Goal: Information Seeking & Learning: Learn about a topic

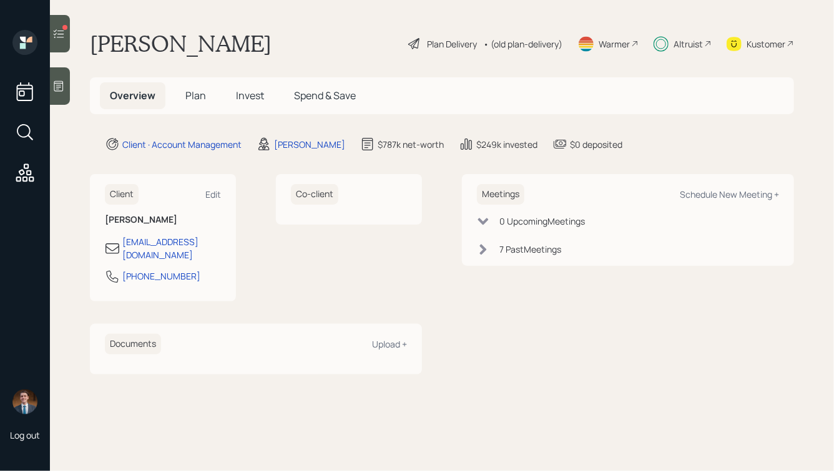
click at [240, 99] on span "Invest" at bounding box center [250, 96] width 28 height 14
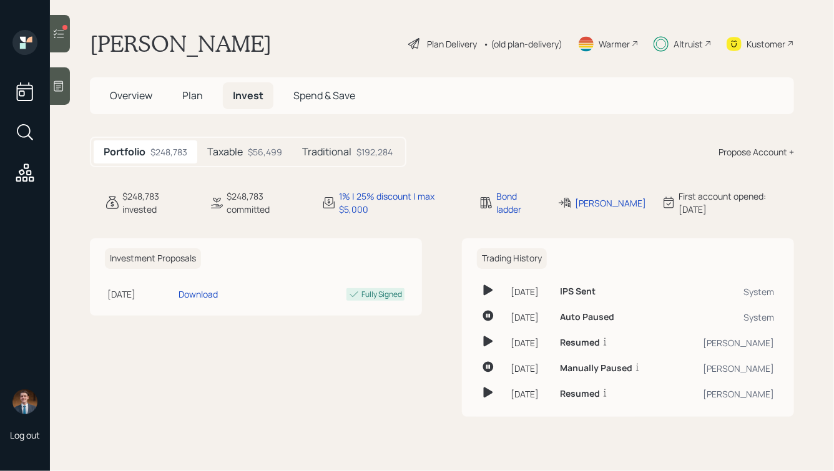
click at [234, 154] on h5 "Taxable" at bounding box center [225, 152] width 36 height 12
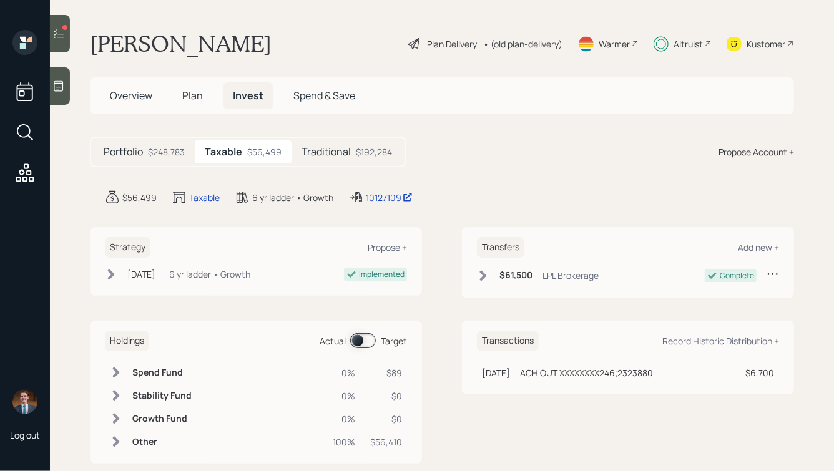
click at [320, 150] on h5 "Traditional" at bounding box center [325, 152] width 49 height 12
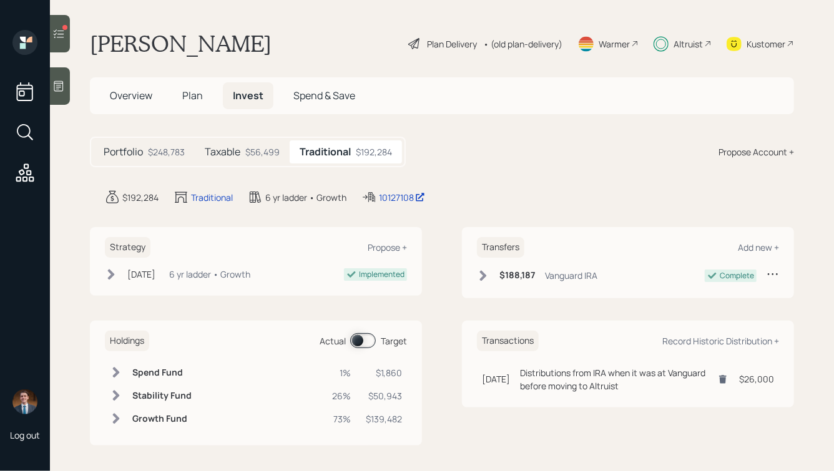
click at [236, 148] on h5 "Taxable" at bounding box center [223, 152] width 36 height 12
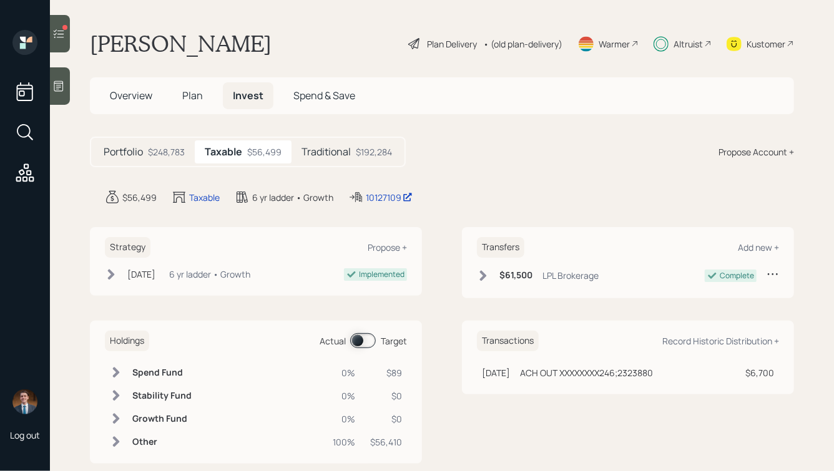
click at [689, 47] on div "Altruist" at bounding box center [687, 43] width 29 height 13
click at [22, 168] on icon at bounding box center [25, 173] width 22 height 22
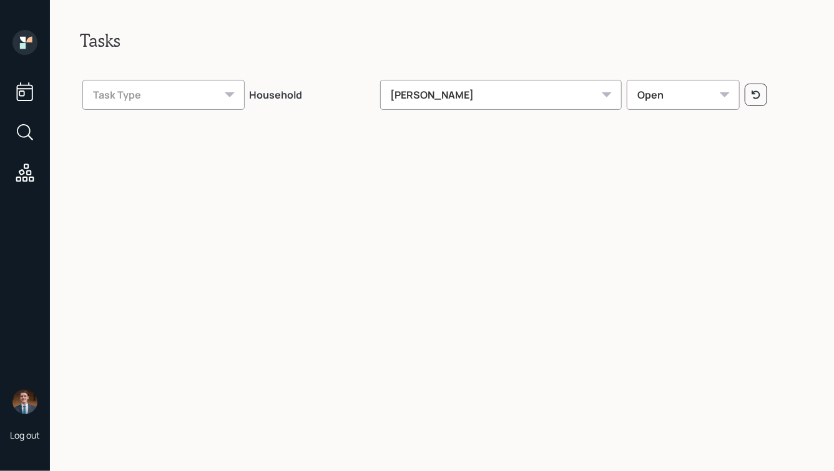
click at [431, 77] on th "[PERSON_NAME]" at bounding box center [500, 93] width 247 height 44
click at [429, 95] on div "[PERSON_NAME]" at bounding box center [501, 95] width 242 height 30
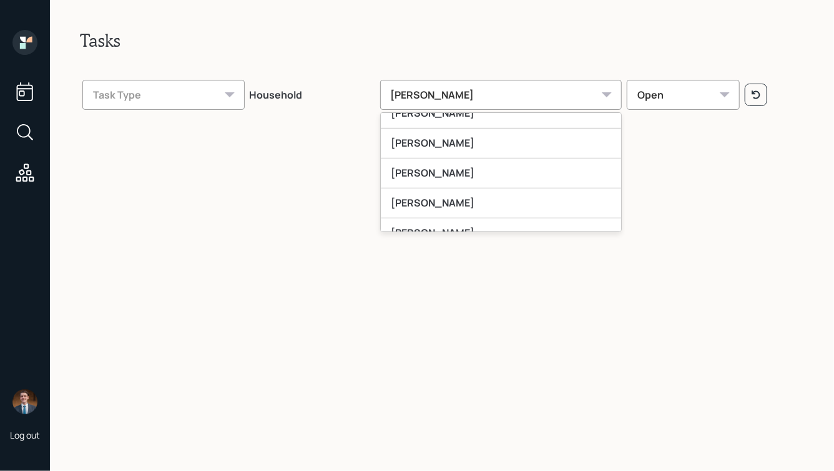
scroll to position [281, 0]
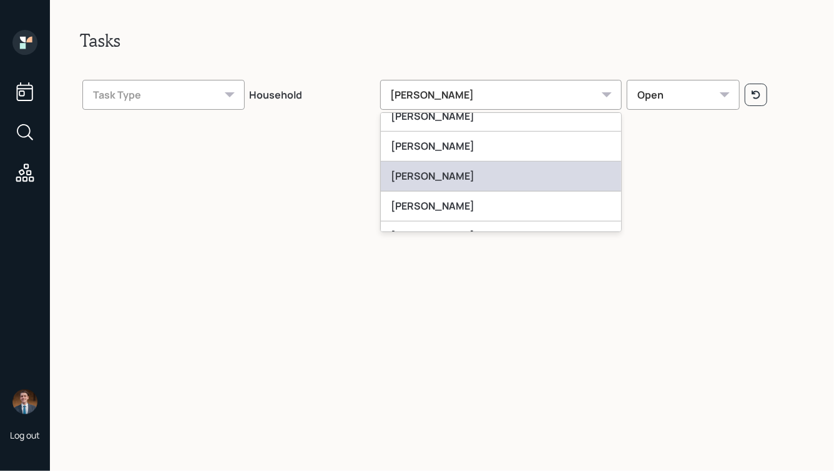
click at [496, 173] on div "[PERSON_NAME]" at bounding box center [501, 177] width 241 height 30
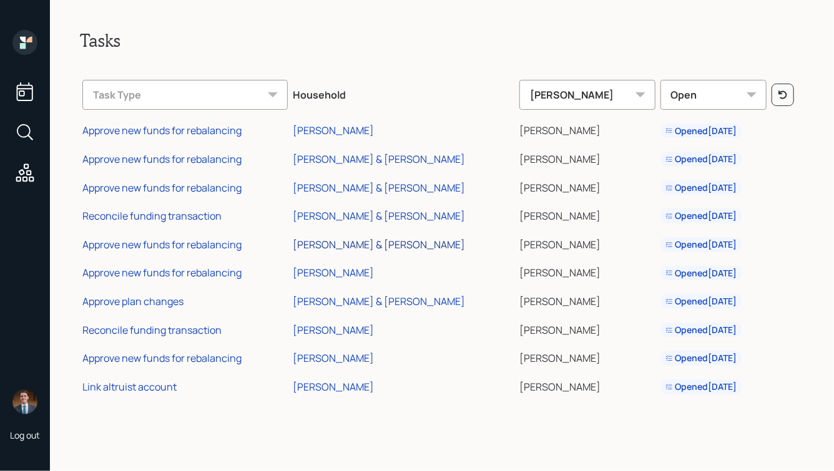
click at [357, 243] on div "[PERSON_NAME] & [PERSON_NAME]" at bounding box center [379, 245] width 172 height 14
